Goal: Book appointment/travel/reservation

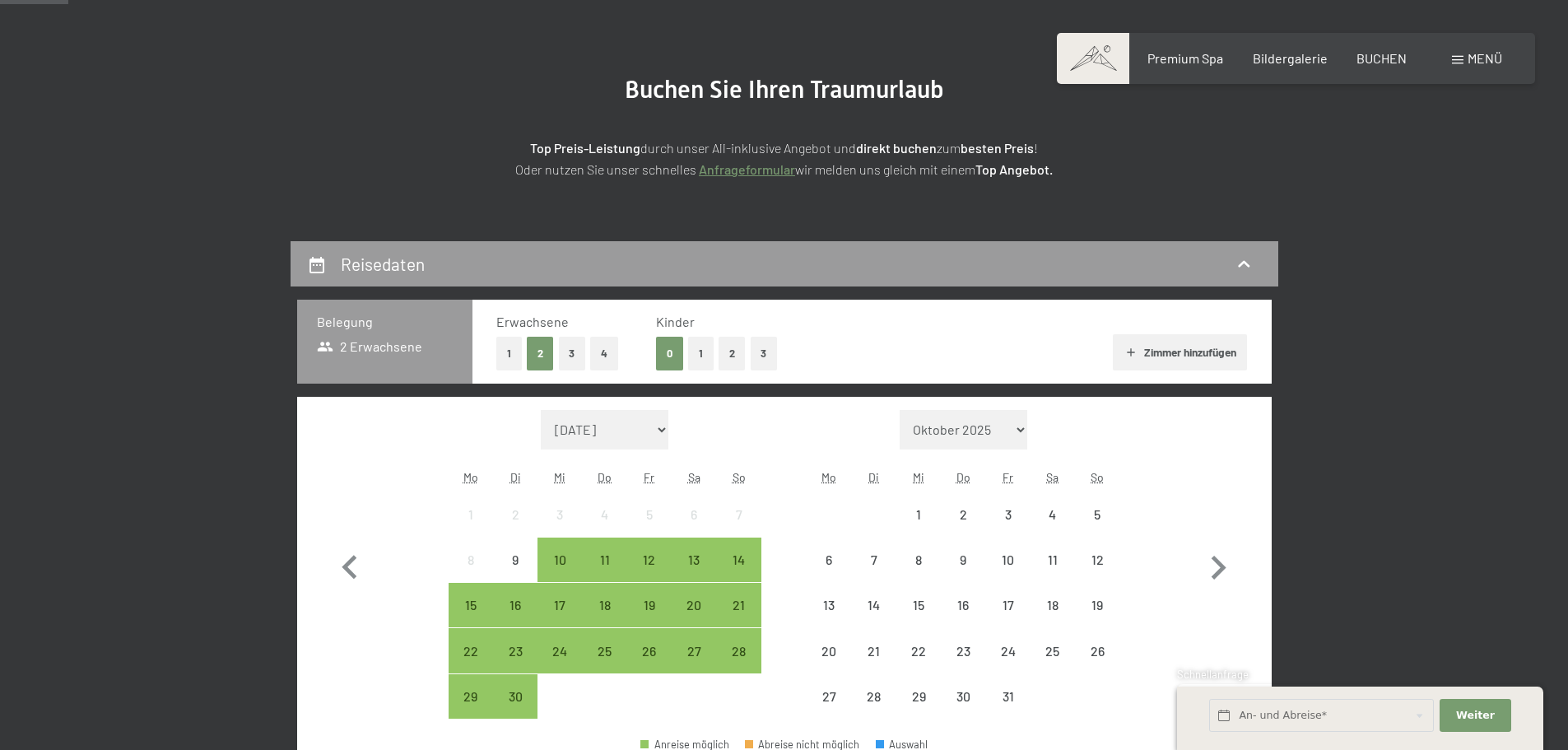
scroll to position [329, 0]
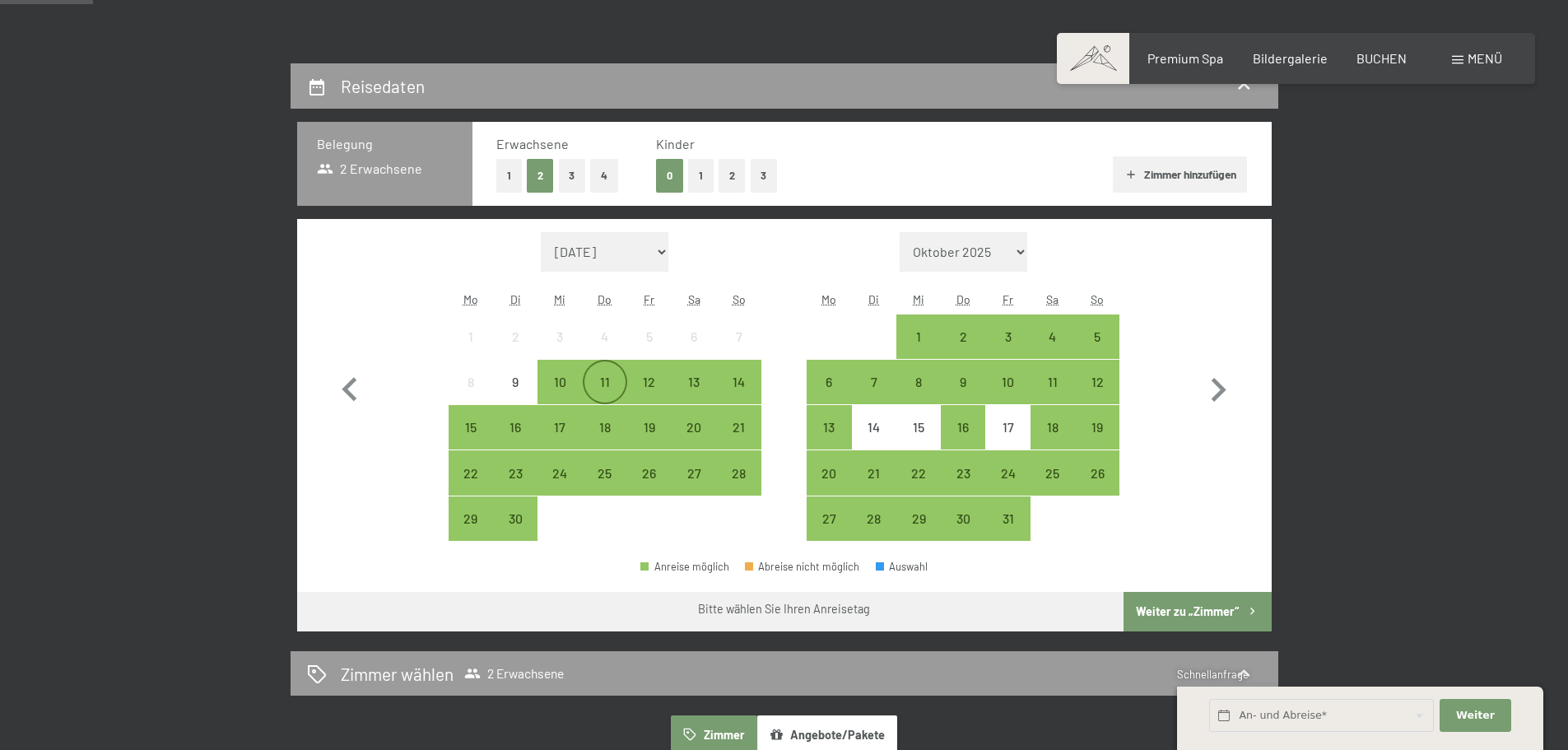
click at [596, 381] on div "11" at bounding box center [605, 396] width 41 height 41
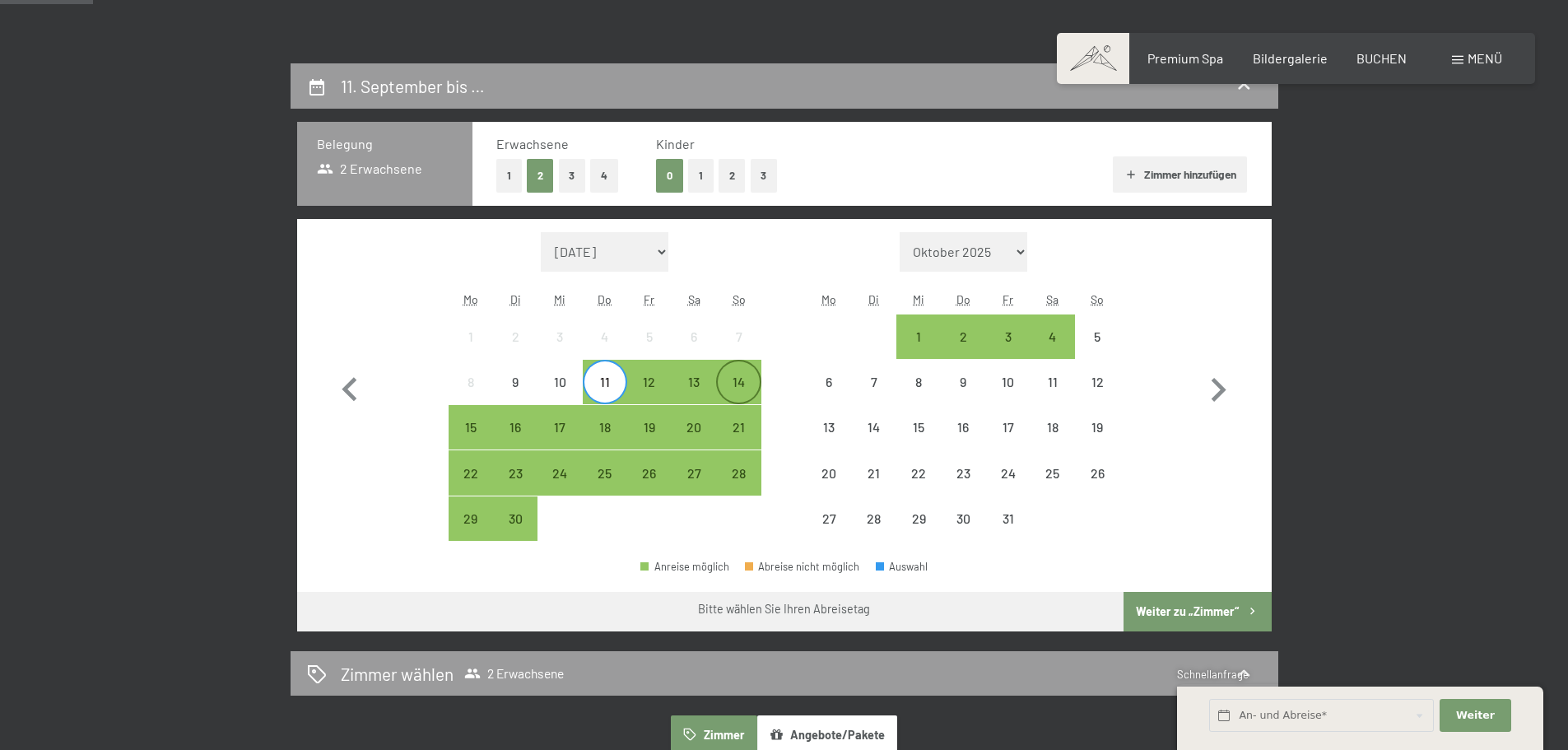
click at [747, 380] on div "14" at bounding box center [738, 396] width 41 height 41
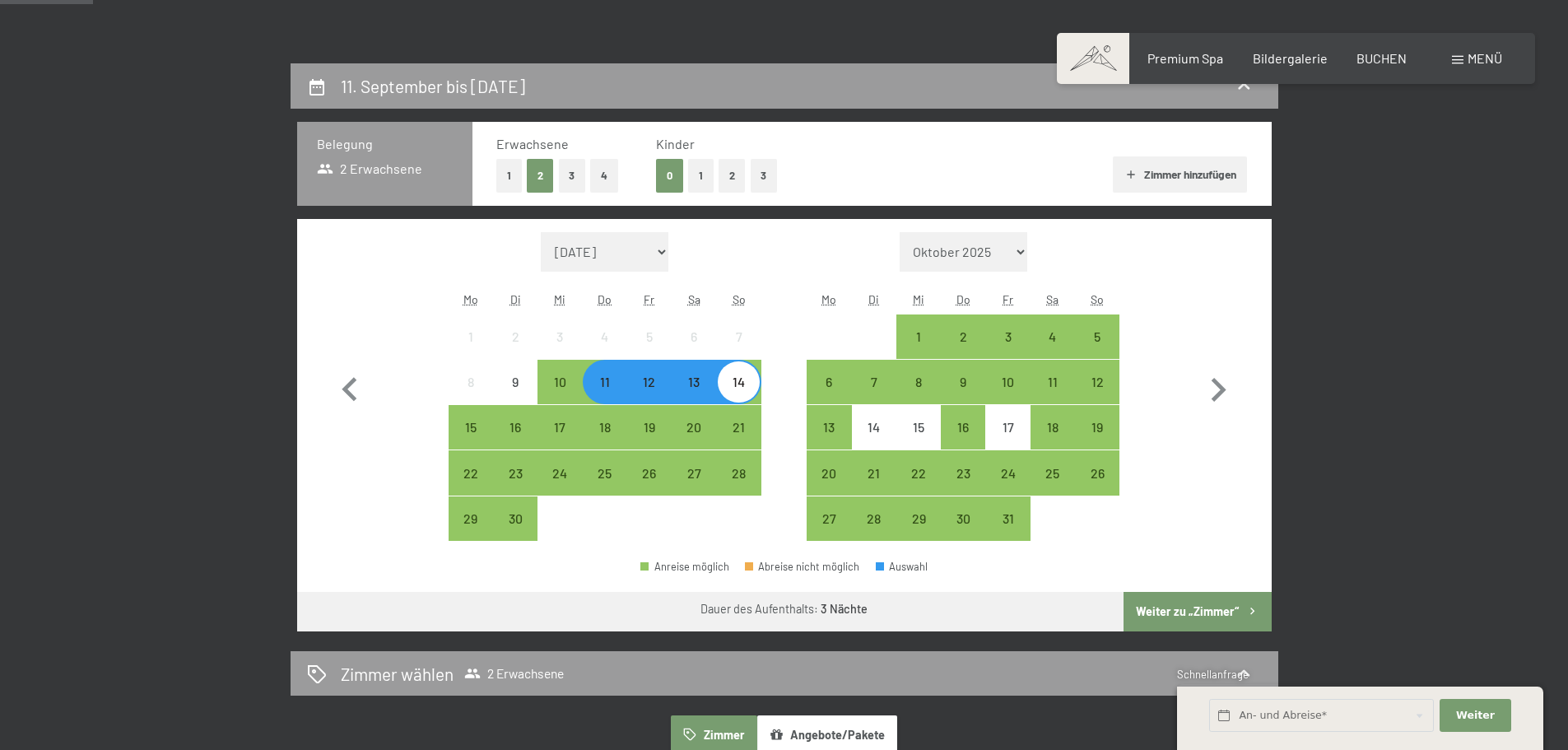
click at [1188, 614] on button "Weiter zu „Zimmer“" at bounding box center [1197, 612] width 148 height 39
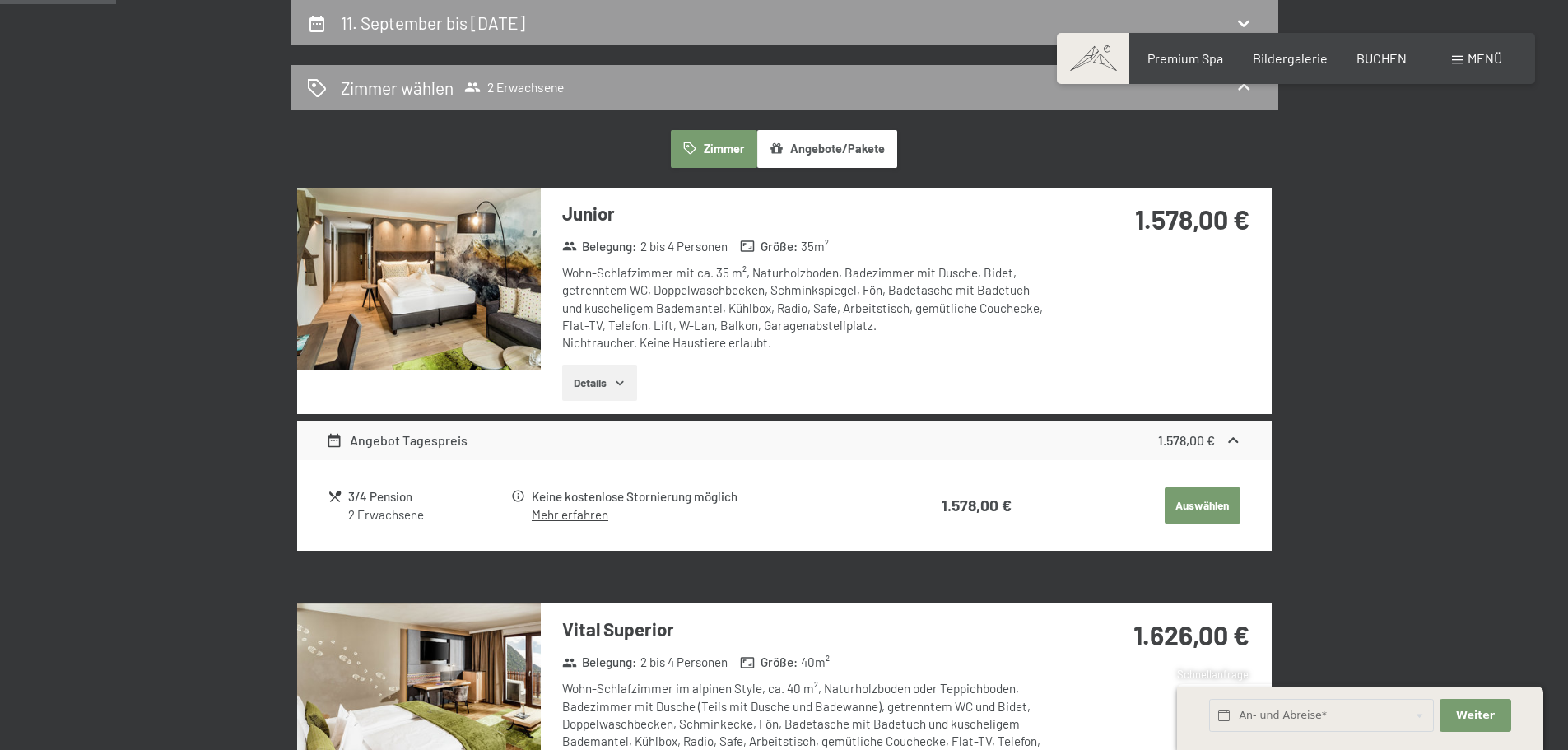
click at [1199, 506] on button "Auswählen" at bounding box center [1202, 505] width 75 height 36
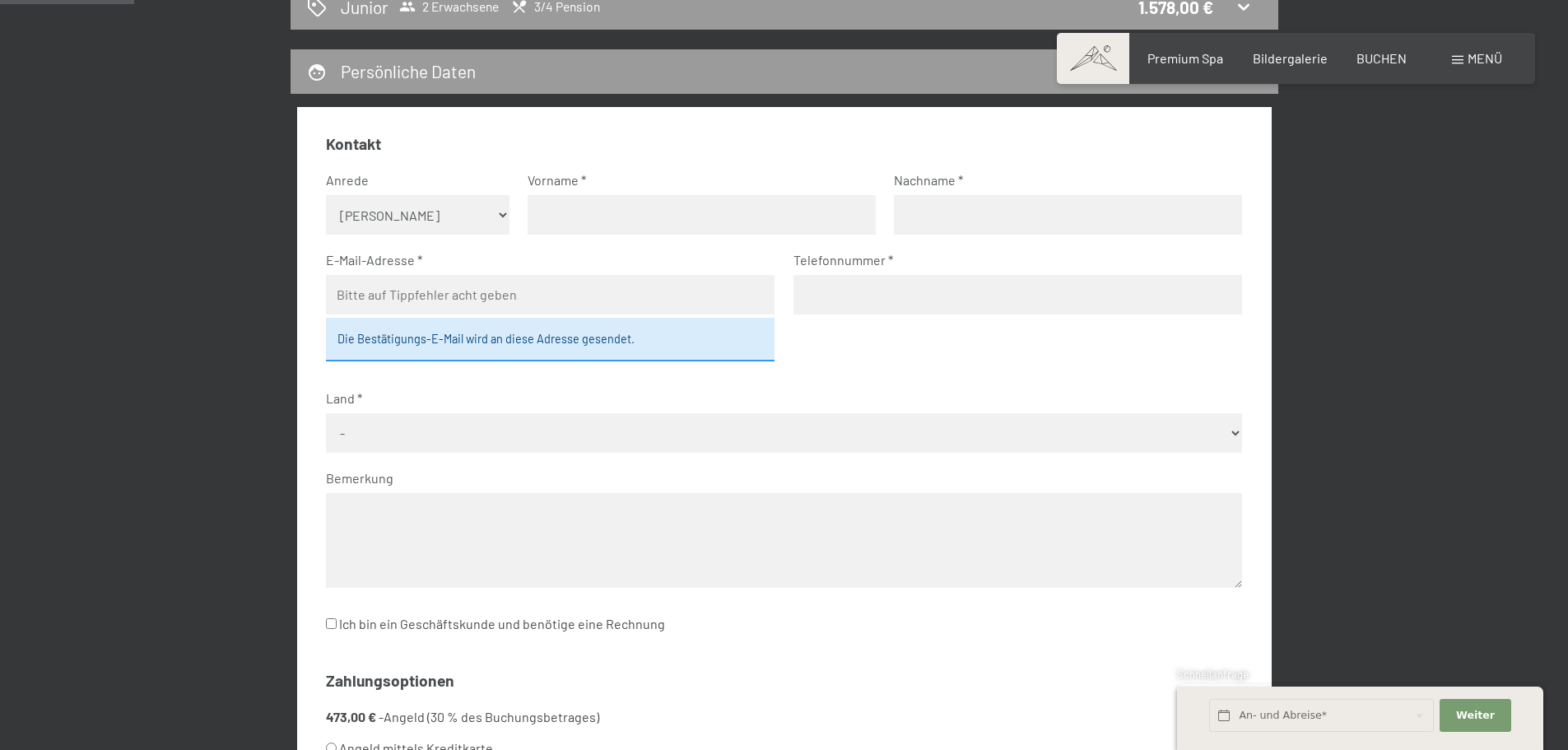
scroll to position [0, 0]
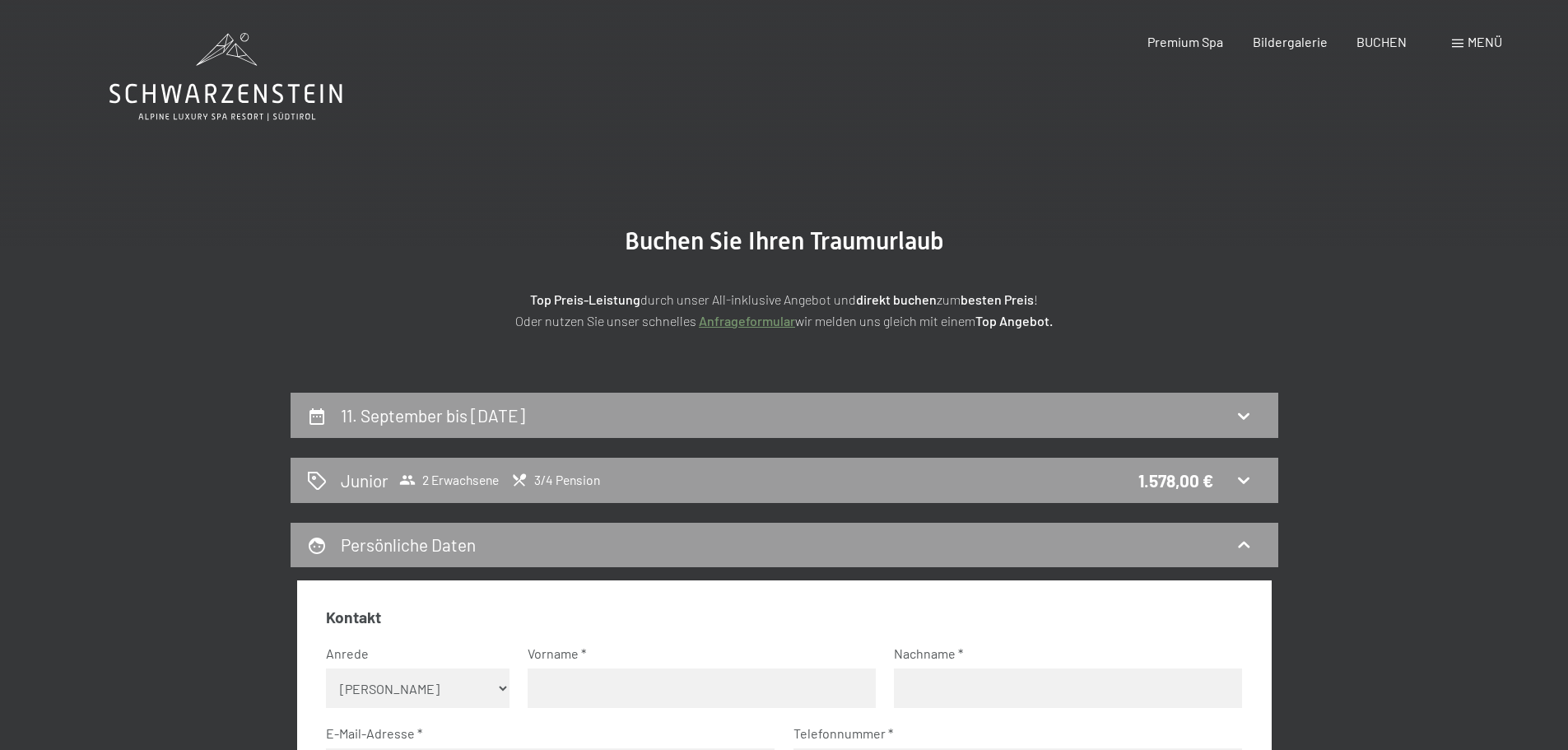
click at [280, 114] on icon at bounding box center [226, 77] width 233 height 88
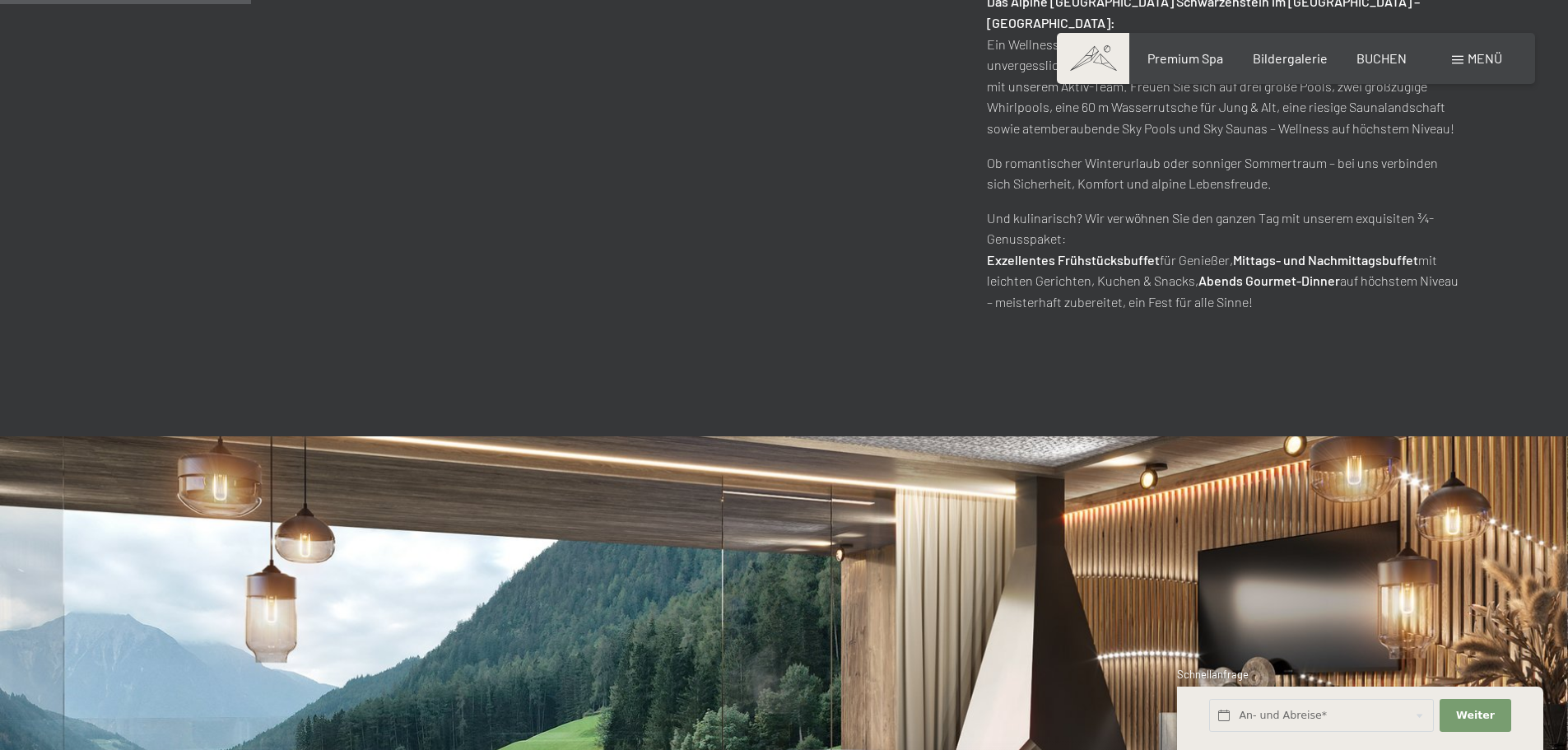
scroll to position [1477, 0]
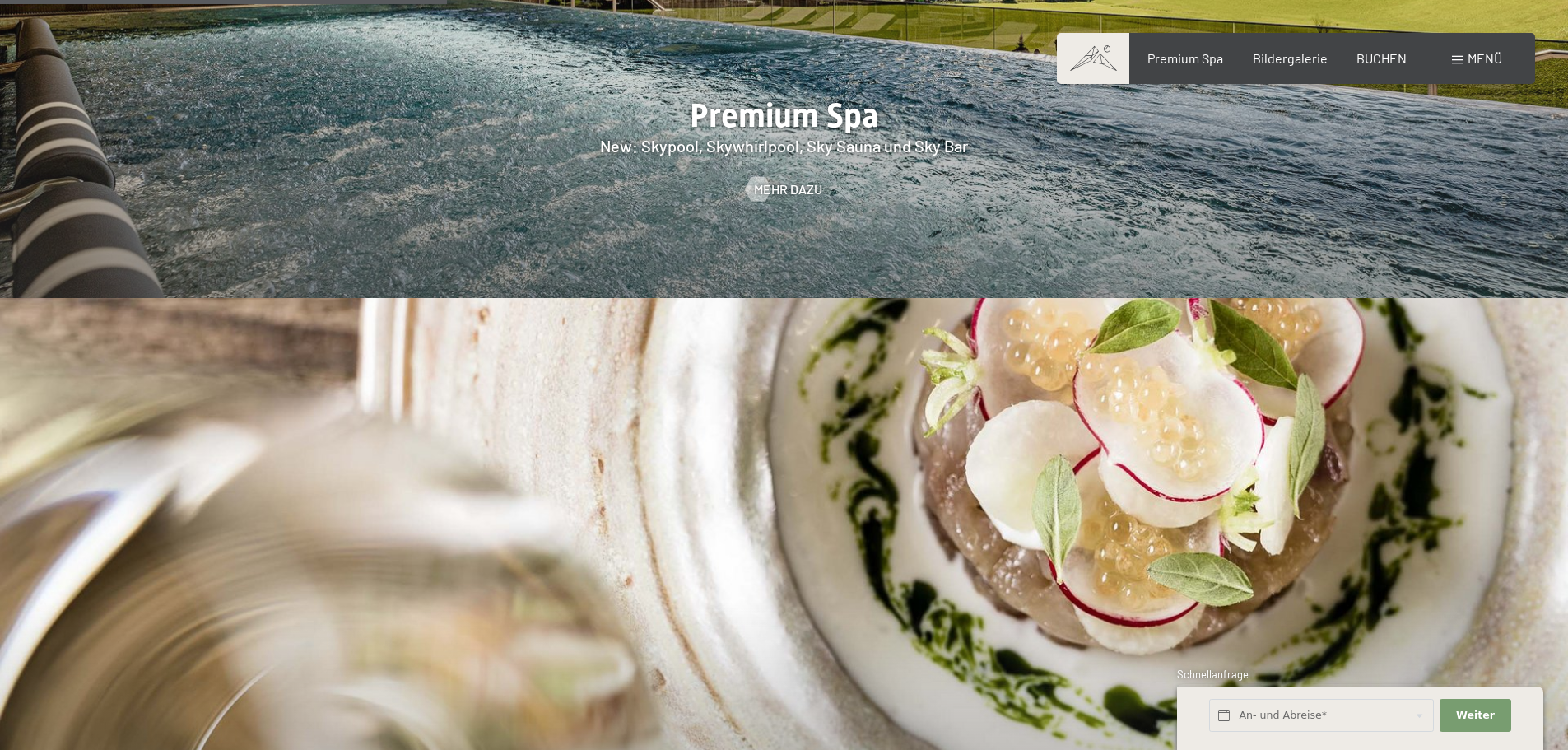
click at [1469, 51] on span "Menü" at bounding box center [1484, 58] width 34 height 16
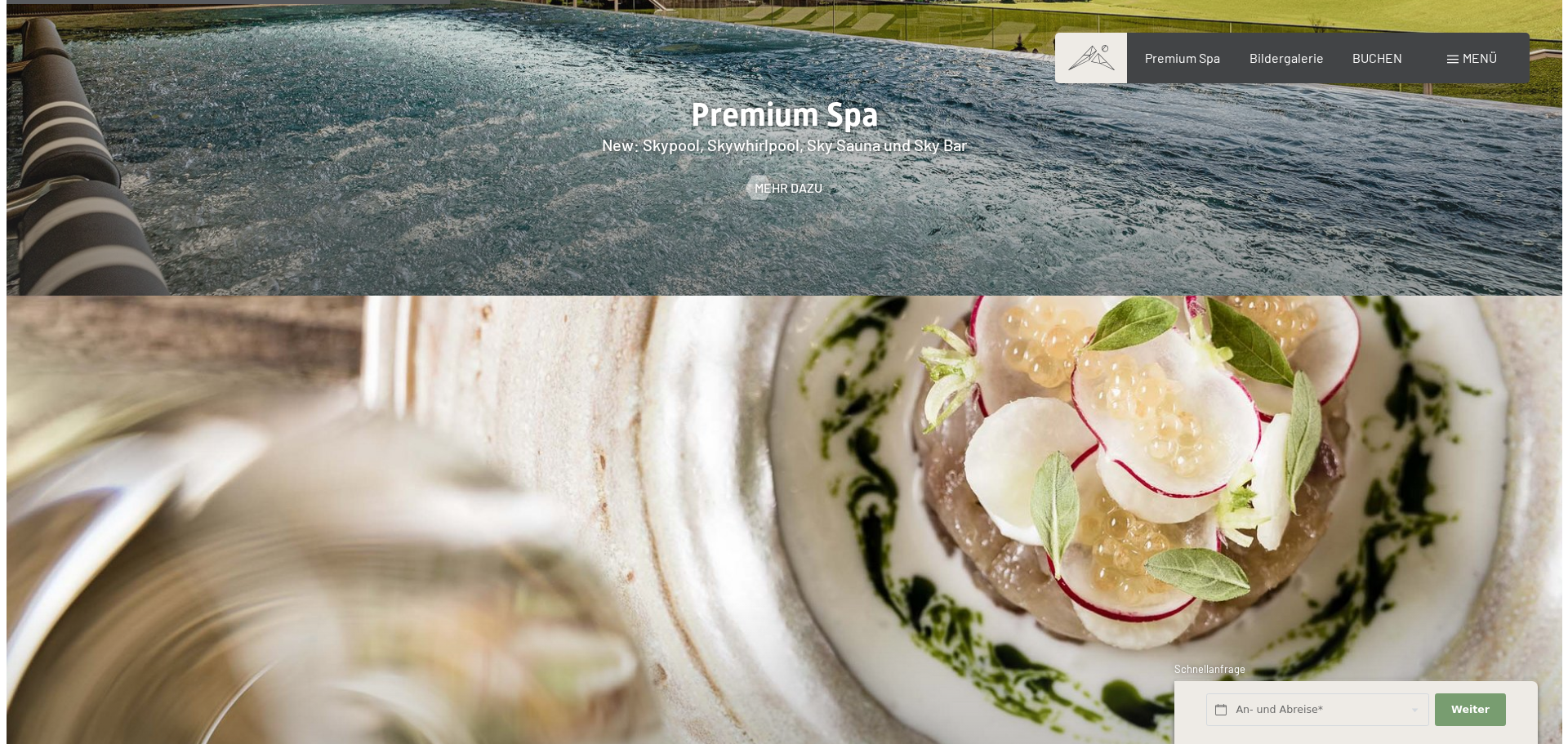
scroll to position [2619, 0]
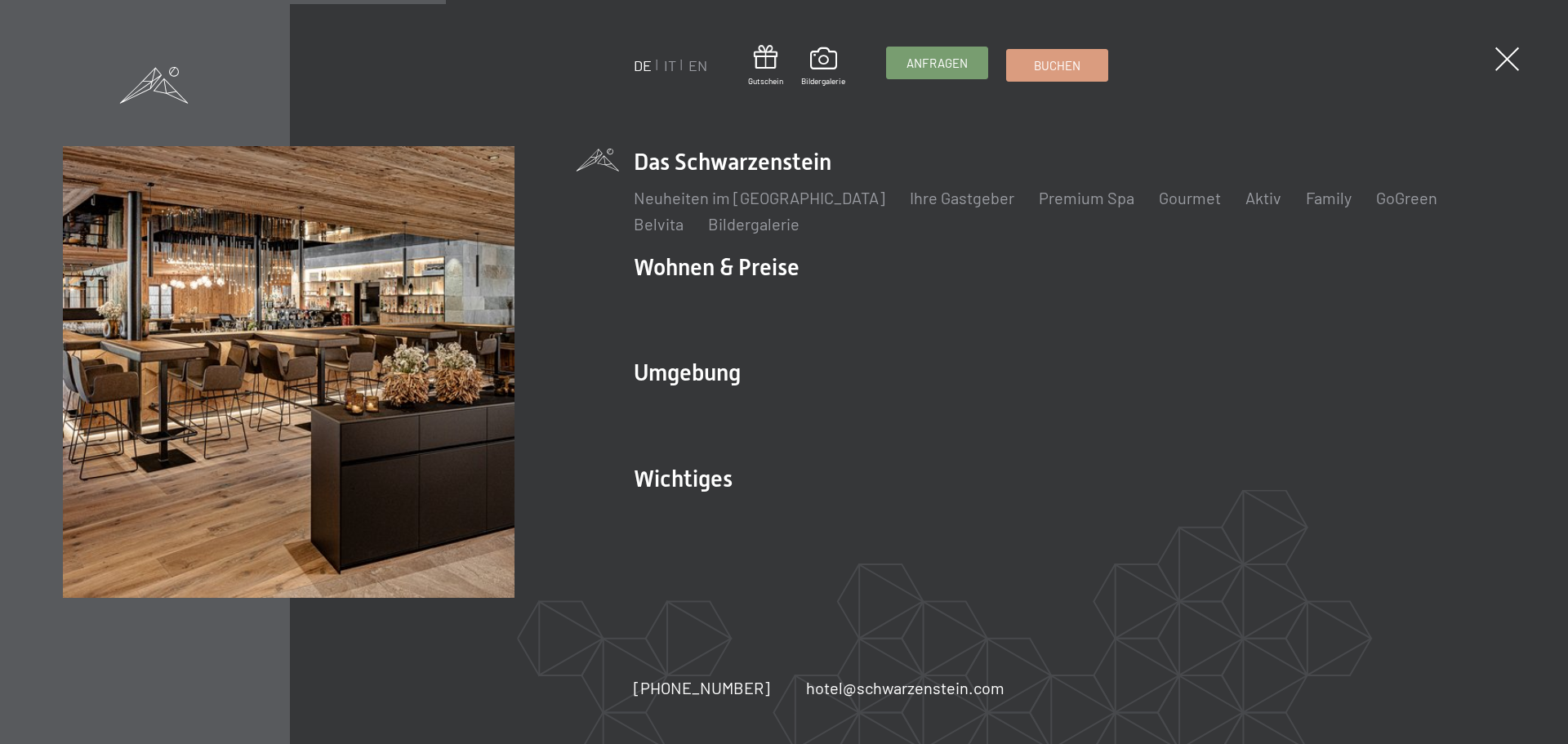
click at [948, 62] on span "Anfragen" at bounding box center [937, 63] width 61 height 17
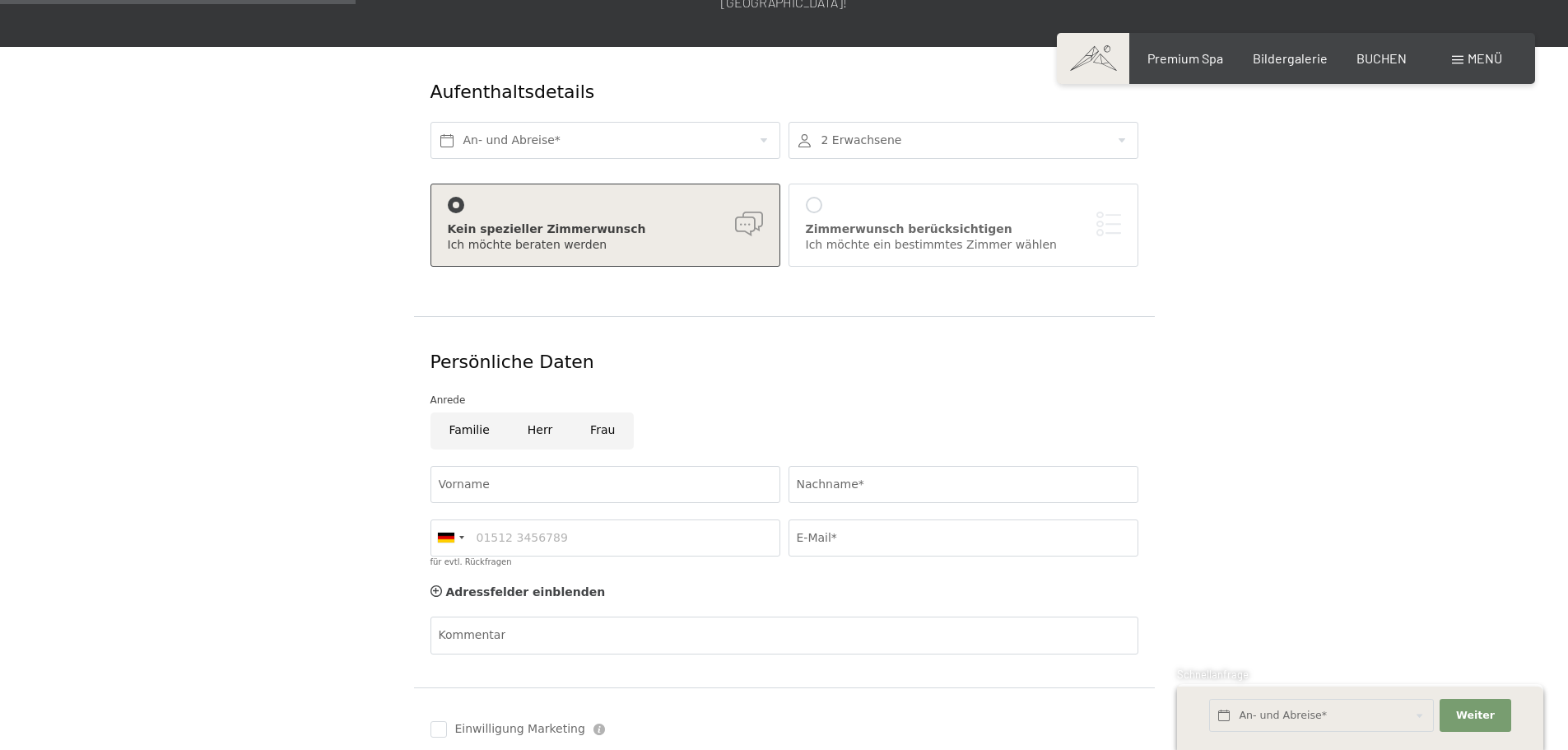
scroll to position [329, 0]
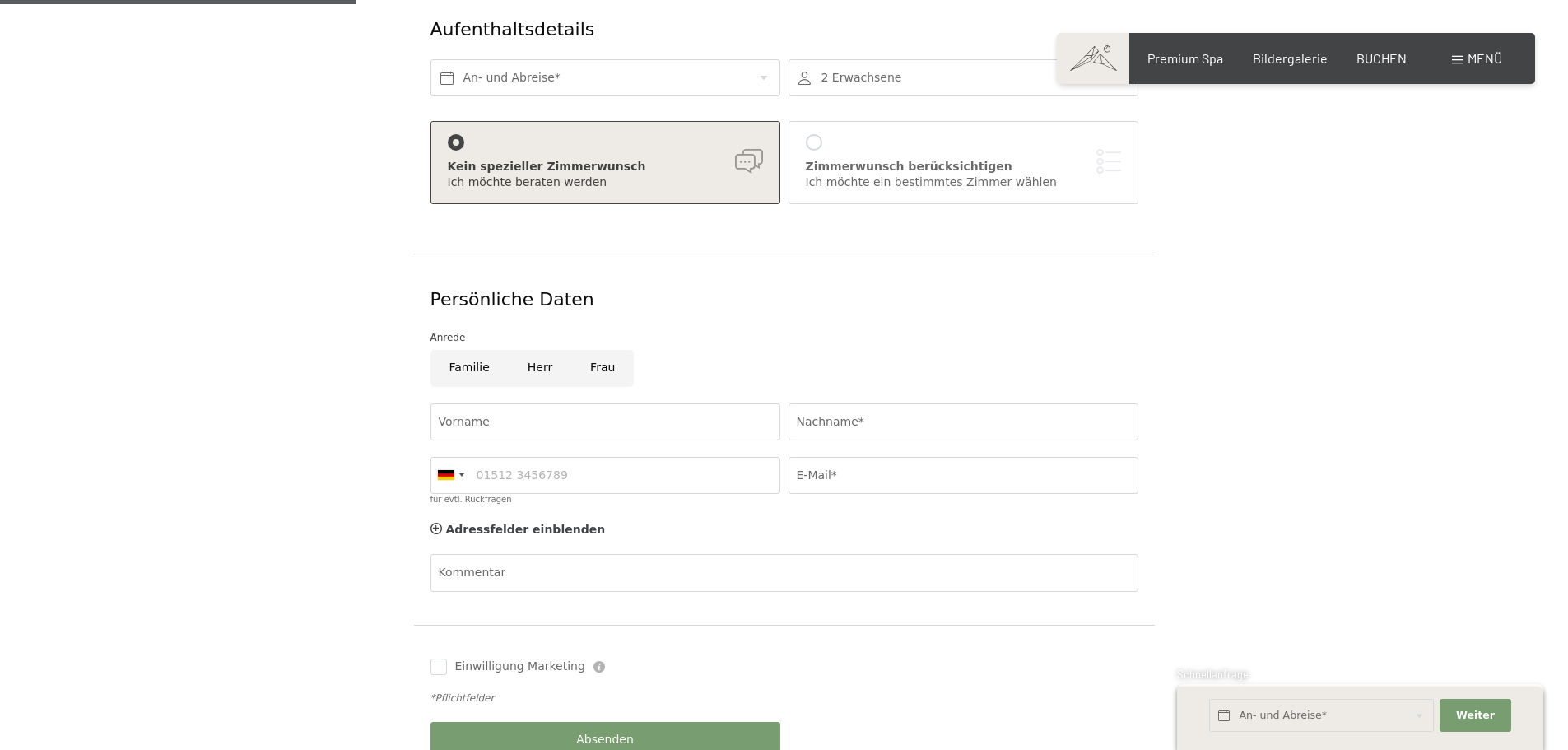
click at [859, 134] on div "[PERSON_NAME] berücksichtigen Ich möchte ein bestimmtes [PERSON_NAME] [PERSON_N…" at bounding box center [963, 163] width 315 height 57
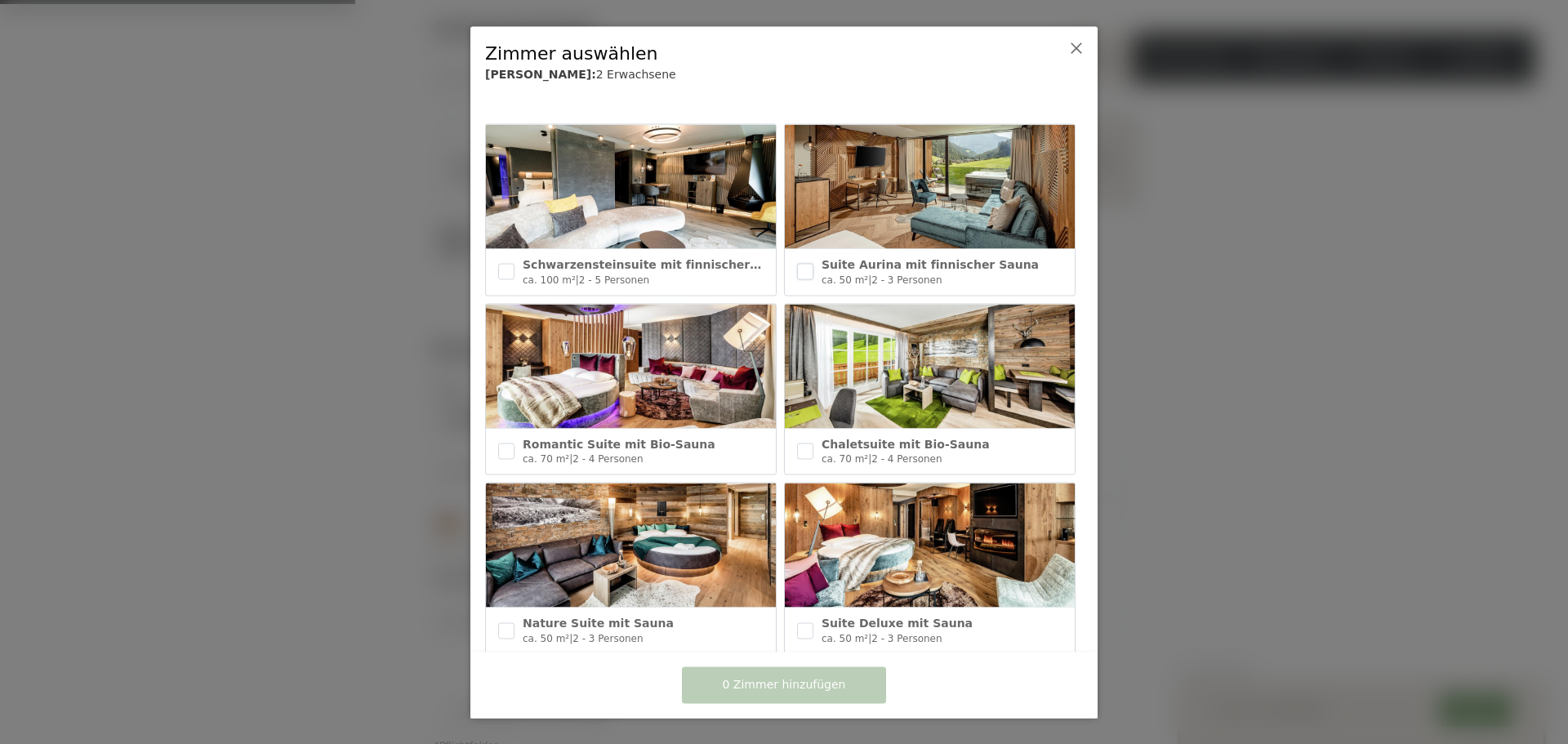
click at [803, 270] on input "checkbox" at bounding box center [805, 272] width 17 height 17
checkbox input "true"
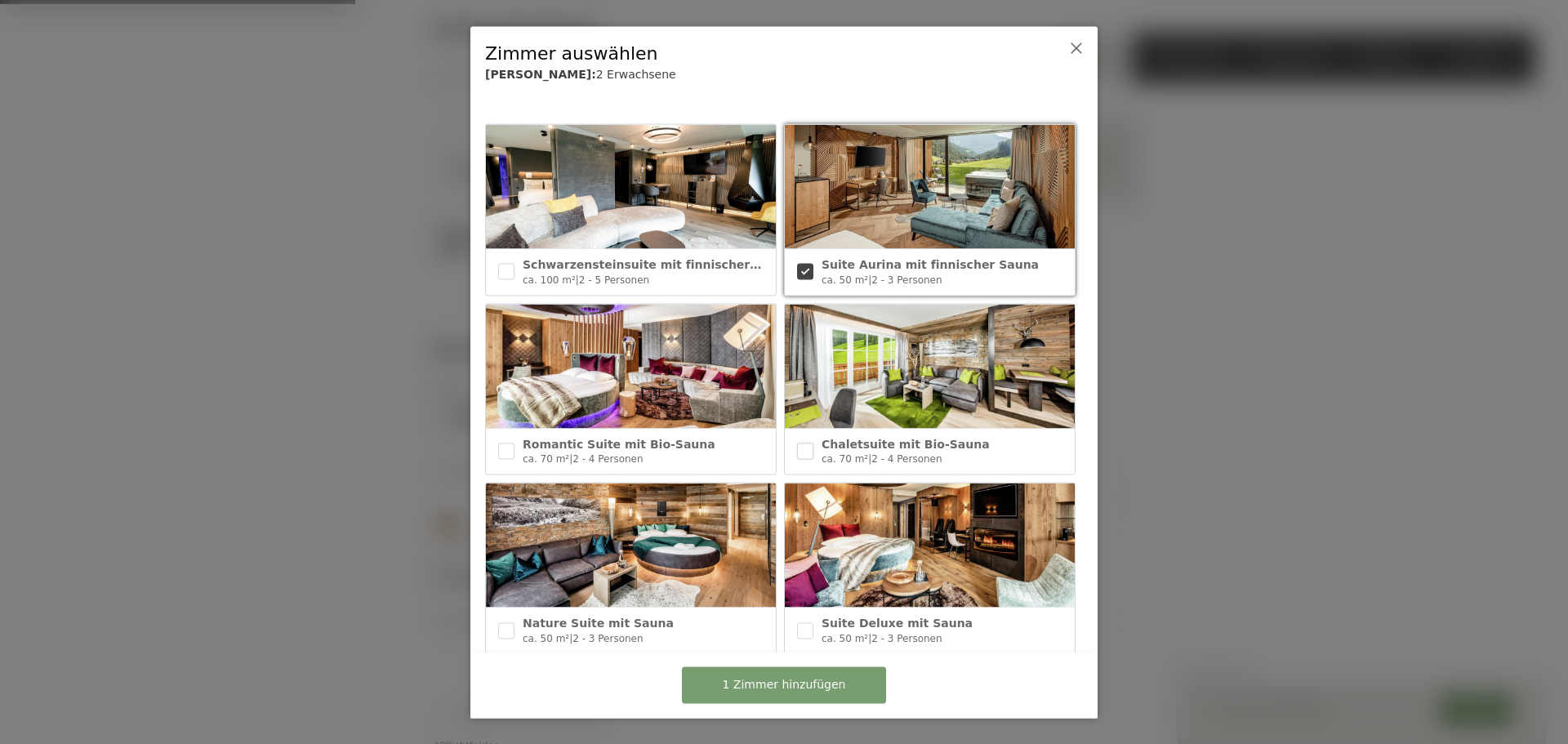
click at [803, 443] on input "checkbox" at bounding box center [805, 451] width 17 height 17
checkbox input "true"
click at [799, 625] on input "checkbox" at bounding box center [805, 630] width 17 height 17
checkbox input "true"
click at [853, 700] on button "3 Zimmer hinzufügen" at bounding box center [784, 685] width 204 height 37
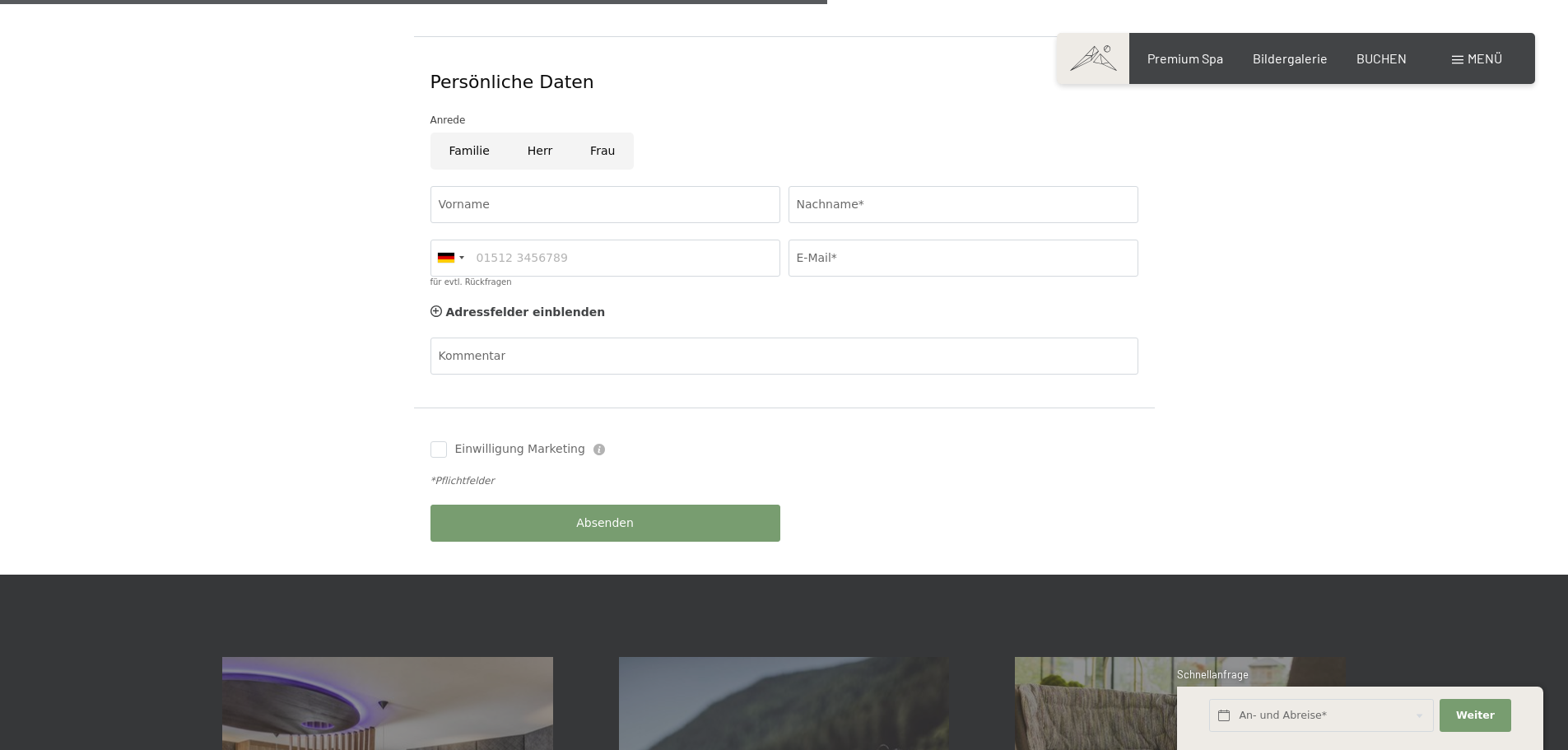
scroll to position [988, 0]
